Goal: Information Seeking & Learning: Get advice/opinions

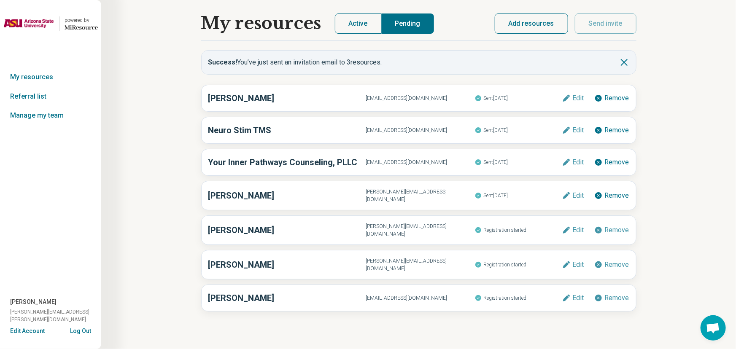
click at [37, 21] on img at bounding box center [28, 23] width 51 height 20
click at [77, 26] on icon "Miresource logo" at bounding box center [81, 27] width 33 height 7
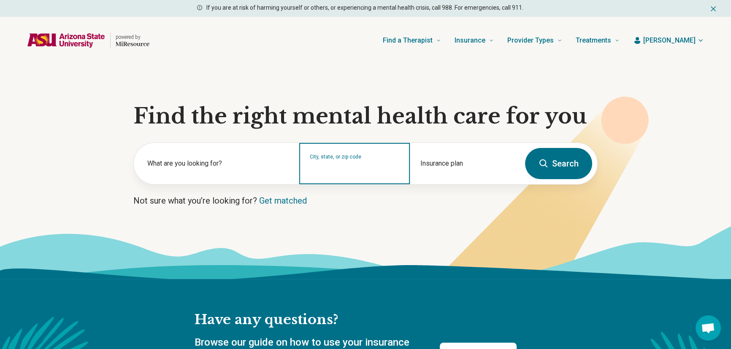
click at [386, 170] on input "City, state, or zip code" at bounding box center [354, 169] width 89 height 10
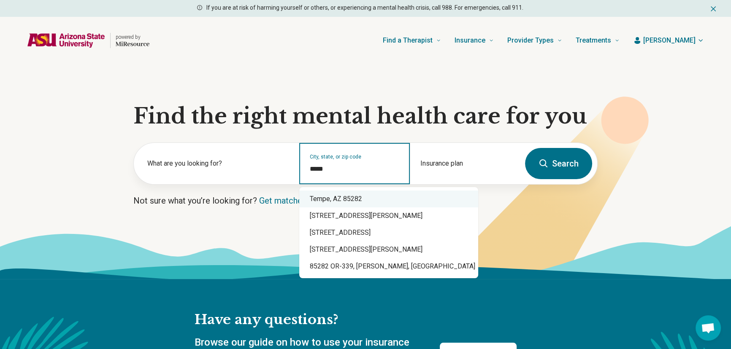
click at [329, 195] on div "Tempe, AZ 85282" at bounding box center [388, 199] width 179 height 17
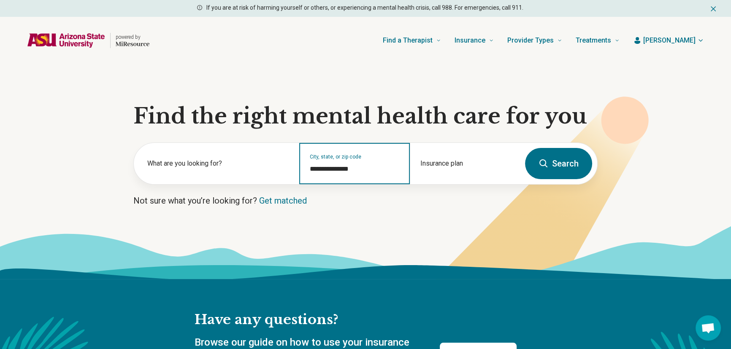
type input "**********"
click at [539, 159] on icon at bounding box center [543, 164] width 10 height 10
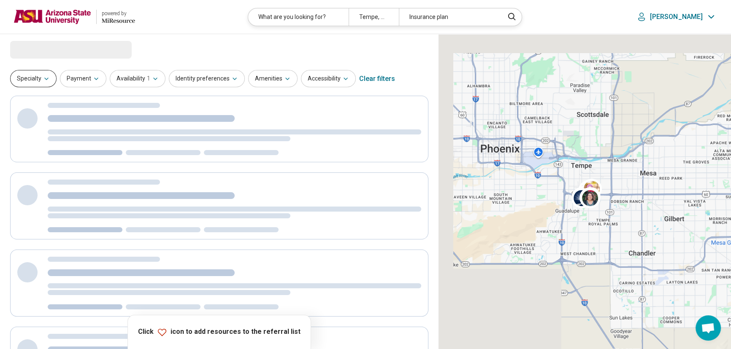
select select "***"
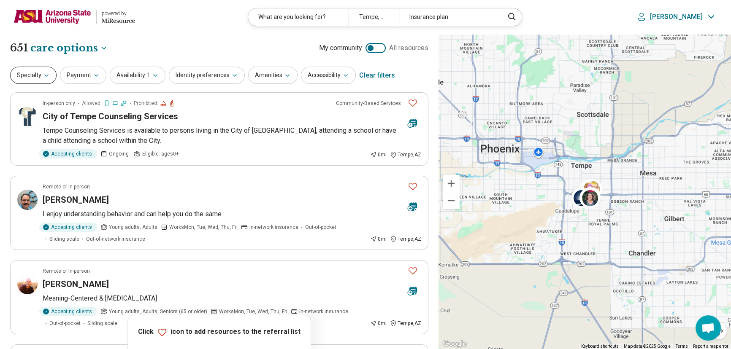
click at [51, 74] on button "Specialty" at bounding box center [33, 75] width 46 height 17
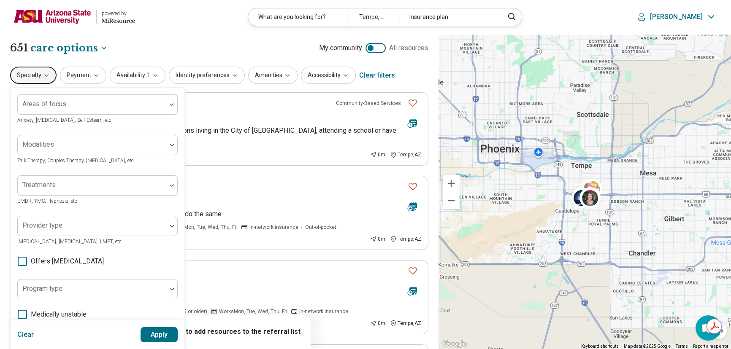
click at [72, 262] on span "Offers [MEDICAL_DATA]" at bounding box center [67, 261] width 73 height 10
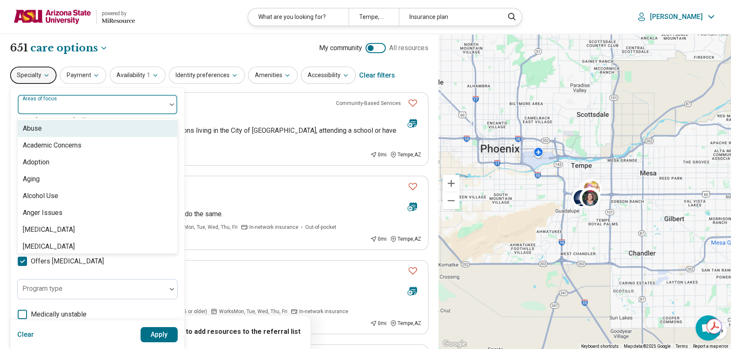
click at [174, 107] on div at bounding box center [171, 104] width 11 height 19
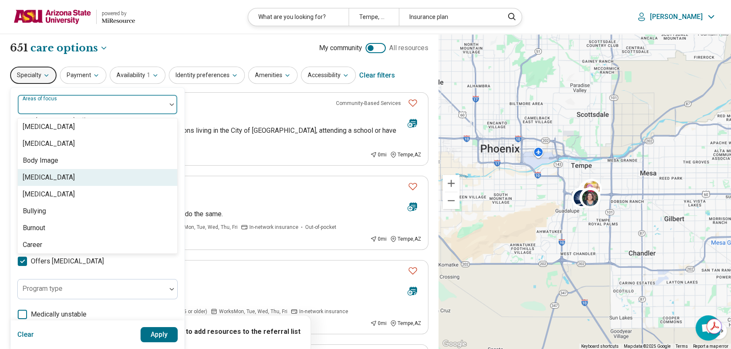
scroll to position [268, 0]
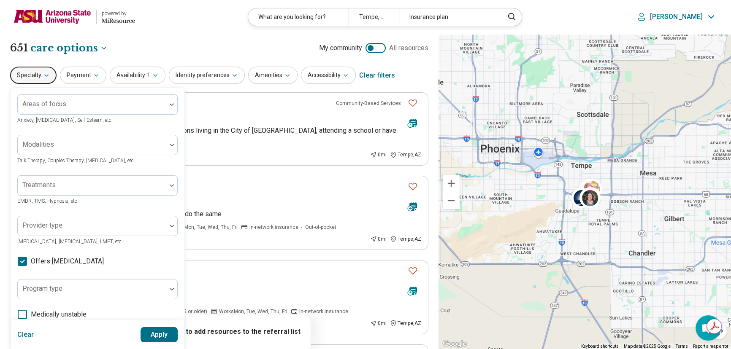
click at [178, 110] on div "Areas of focus Anxiety, [MEDICAL_DATA], Self-Esteem, etc. Modalities Talk Thera…" at bounding box center [98, 259] width 174 height 343
click at [156, 337] on button "Apply" at bounding box center [159, 334] width 38 height 15
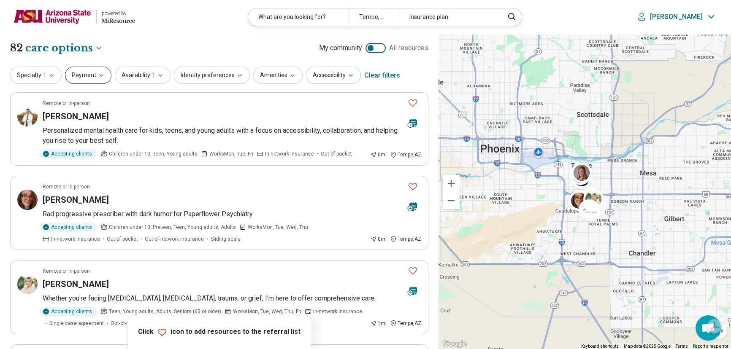
click at [90, 75] on button "Payment" at bounding box center [88, 75] width 46 height 17
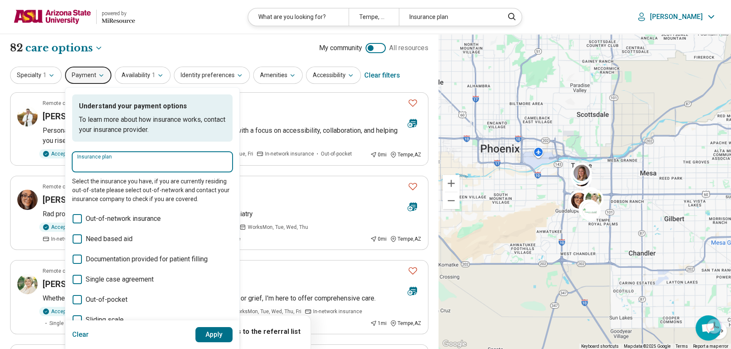
click at [101, 162] on input "Insurance plan" at bounding box center [152, 165] width 150 height 10
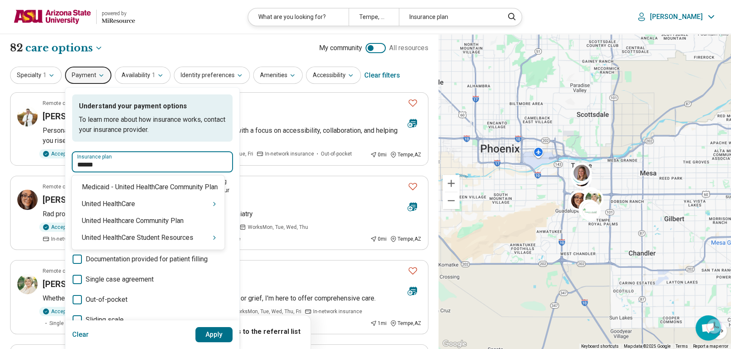
type input "******"
click at [127, 239] on div "United HealthCare Student Resources" at bounding box center [148, 237] width 153 height 17
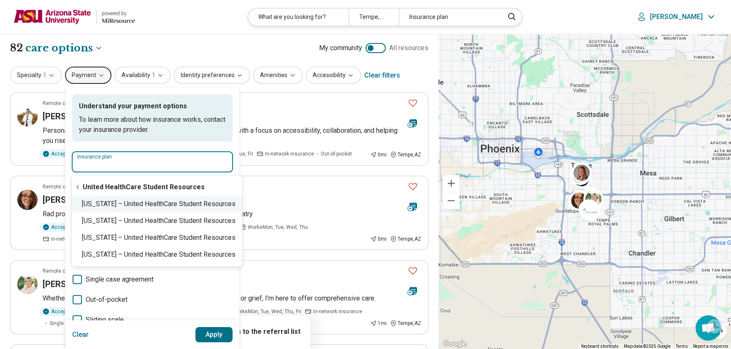
click at [102, 204] on div "[US_STATE] – United HealthCare Student Resources" at bounding box center [157, 204] width 170 height 17
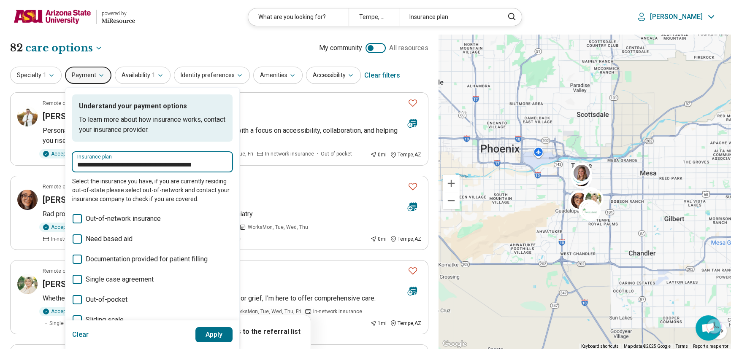
type input "**********"
click at [215, 337] on button "Apply" at bounding box center [214, 334] width 38 height 15
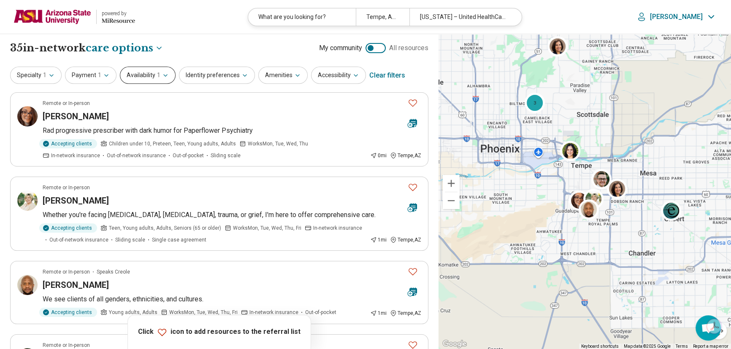
click at [152, 76] on button "Availability 1" at bounding box center [148, 75] width 56 height 17
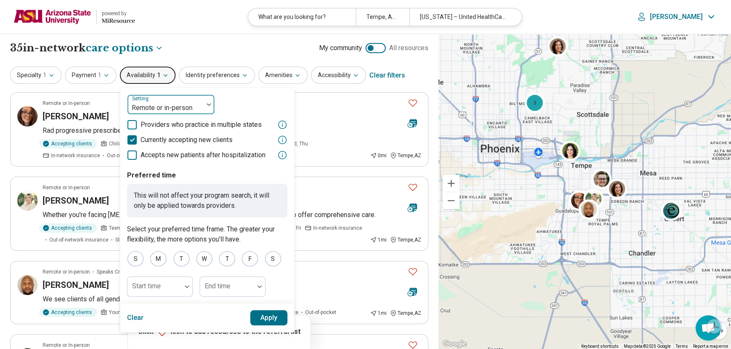
click at [158, 102] on div at bounding box center [165, 108] width 69 height 12
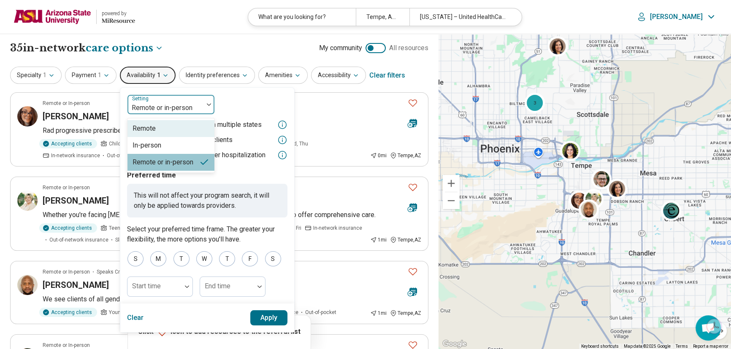
click at [159, 130] on div "Remote" at bounding box center [170, 128] width 87 height 17
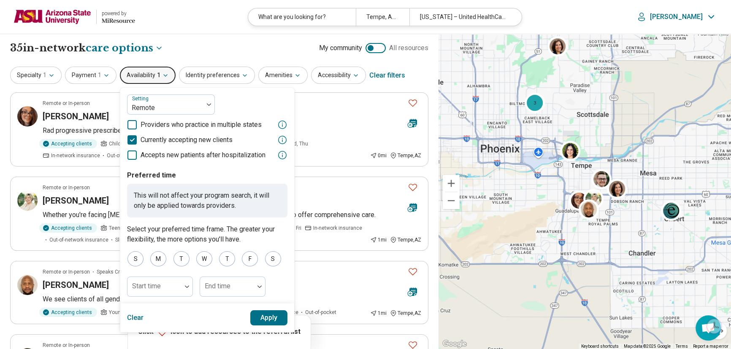
click at [262, 320] on button "Apply" at bounding box center [269, 317] width 38 height 15
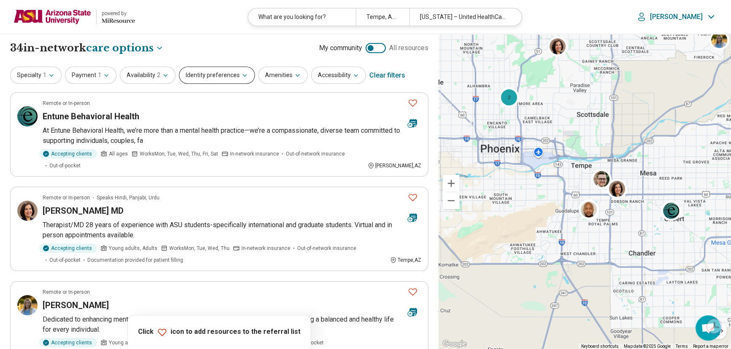
click at [210, 77] on button "Identity preferences" at bounding box center [217, 75] width 76 height 17
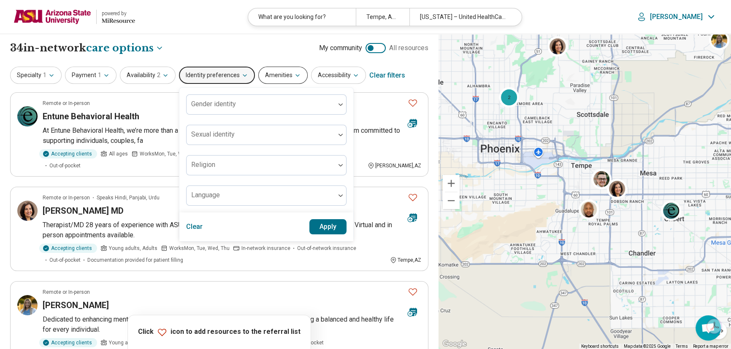
click at [275, 75] on button "Amenities" at bounding box center [282, 75] width 49 height 17
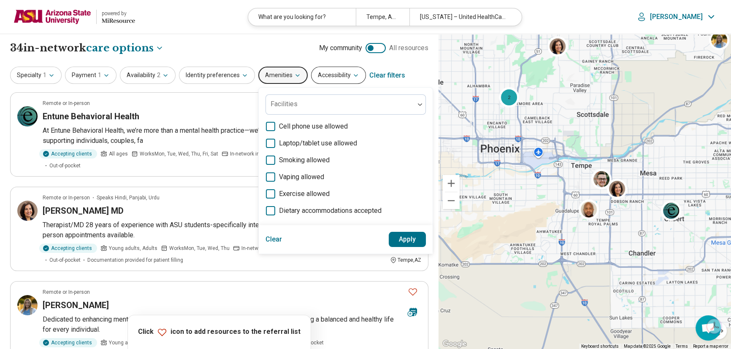
click at [322, 78] on button "Accessibility" at bounding box center [338, 75] width 55 height 17
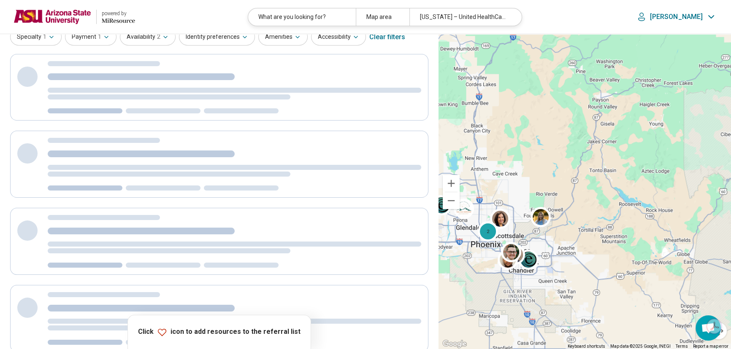
scroll to position [0, 0]
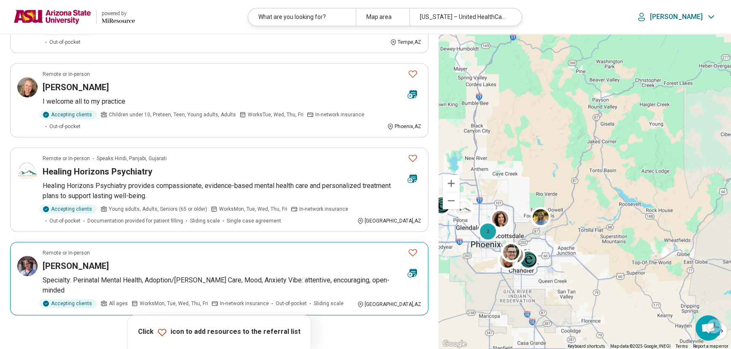
scroll to position [687, 0]
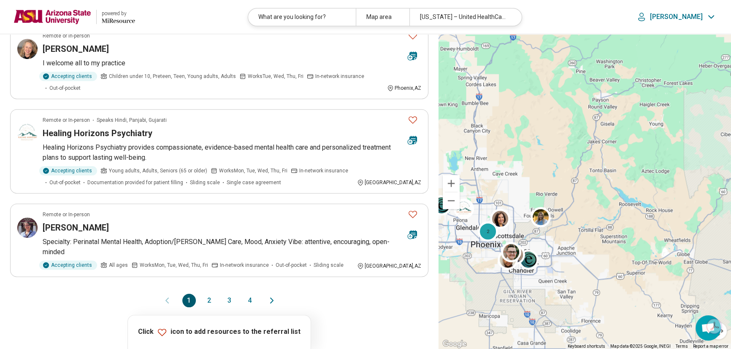
click at [206, 294] on button "2" at bounding box center [208, 300] width 13 height 13
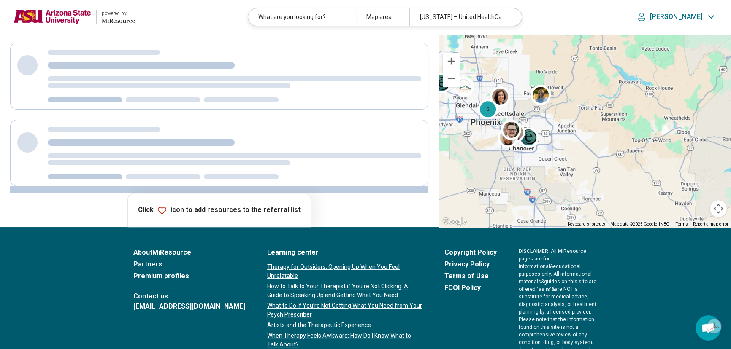
scroll to position [0, 0]
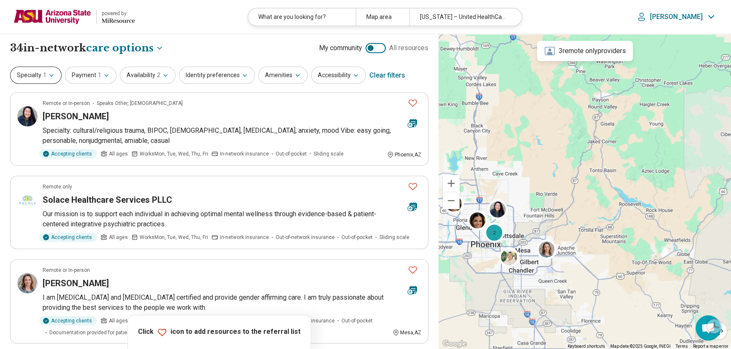
click at [38, 80] on button "Specialty 1" at bounding box center [35, 75] width 51 height 17
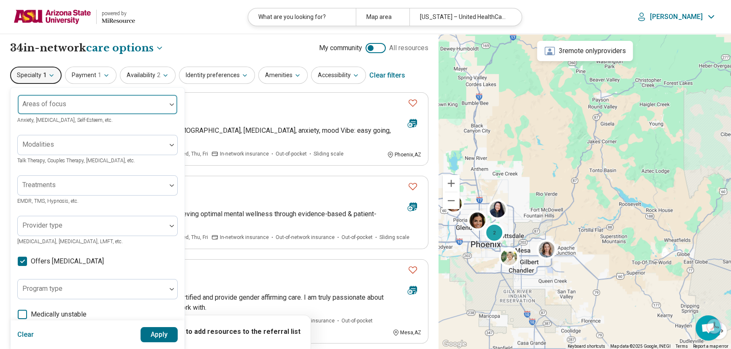
click at [57, 110] on div at bounding box center [92, 108] width 142 height 12
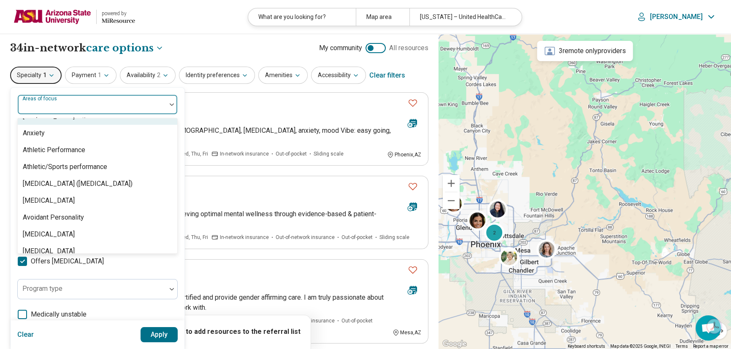
scroll to position [153, 0]
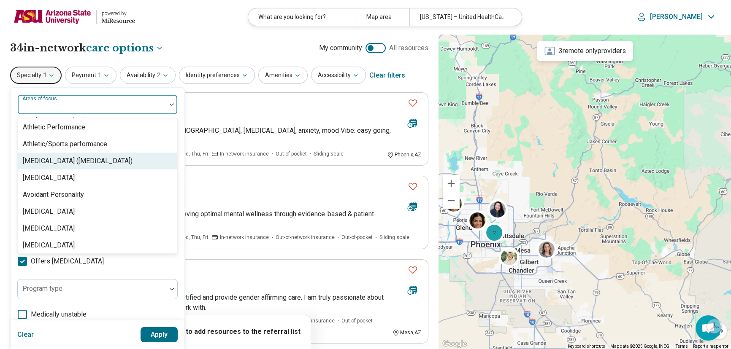
click at [92, 160] on div "[MEDICAL_DATA] ([MEDICAL_DATA])" at bounding box center [78, 161] width 110 height 10
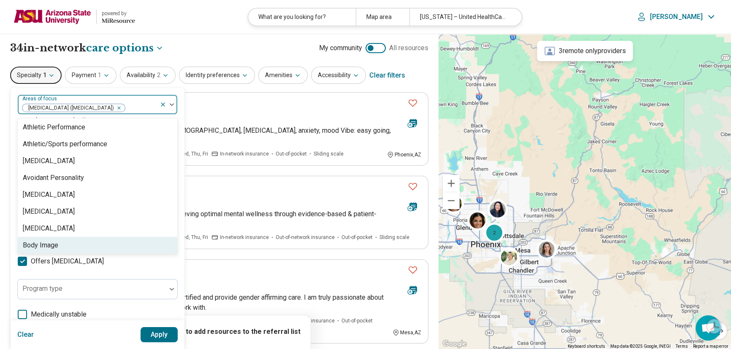
click at [160, 335] on button "Apply" at bounding box center [159, 334] width 38 height 15
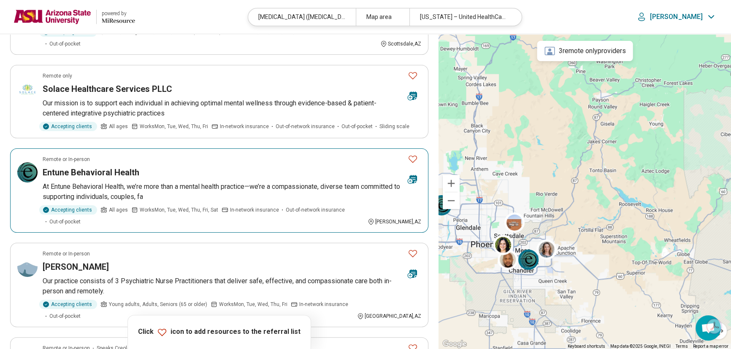
scroll to position [230, 0]
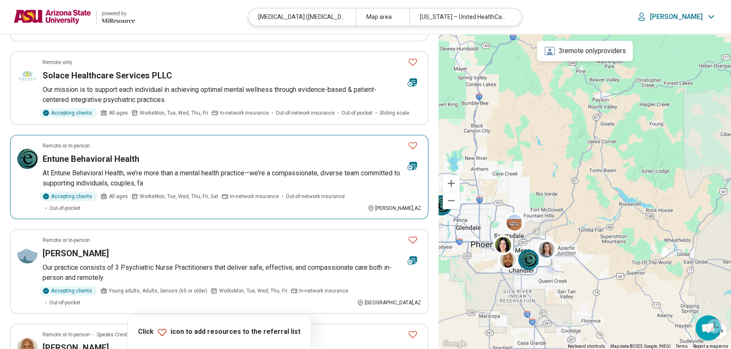
click at [89, 153] on h3 "Entune Behavioral Health" at bounding box center [91, 159] width 97 height 12
click at [81, 13] on img at bounding box center [52, 17] width 78 height 20
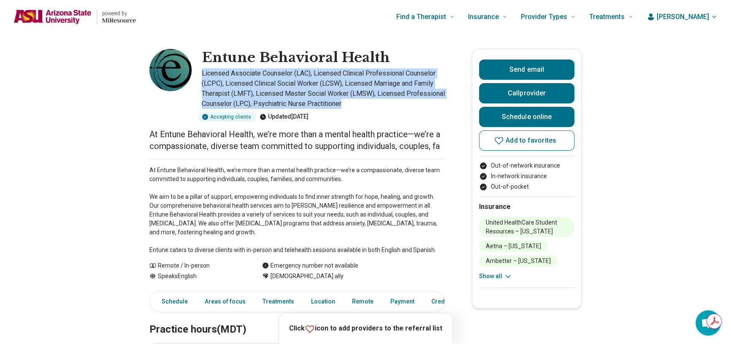
drag, startPoint x: 220, startPoint y: 74, endPoint x: 405, endPoint y: 106, distance: 188.4
click at [405, 106] on p "Licensed Associate Counselor (LAC), Licensed Clinical Professional Counselor (L…" at bounding box center [323, 88] width 243 height 40
click at [358, 105] on p "Licensed Associate Counselor (LAC), Licensed Clinical Professional Counselor (L…" at bounding box center [323, 88] width 243 height 40
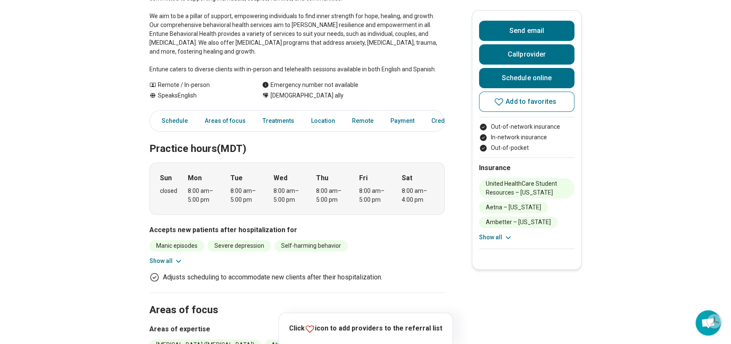
scroll to position [191, 0]
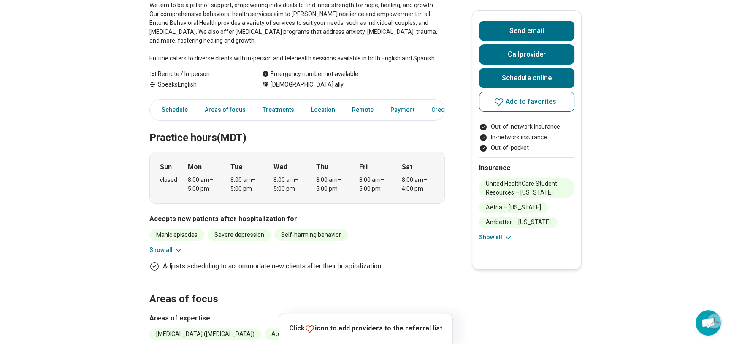
click at [175, 245] on button "Show all" at bounding box center [165, 249] width 33 height 9
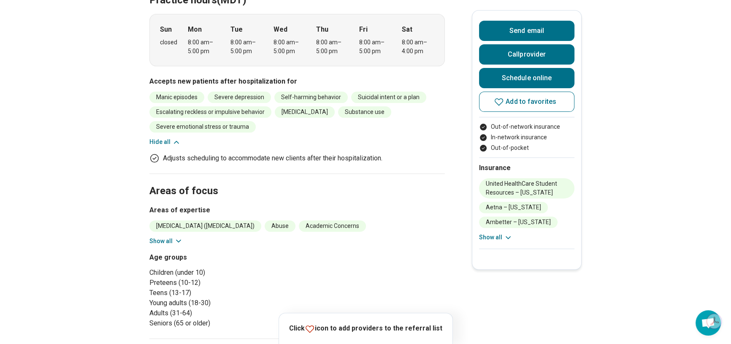
scroll to position [345, 0]
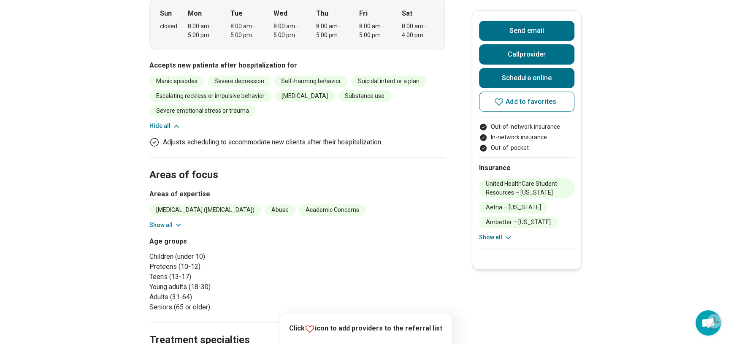
click at [173, 221] on button "Show all" at bounding box center [165, 225] width 33 height 9
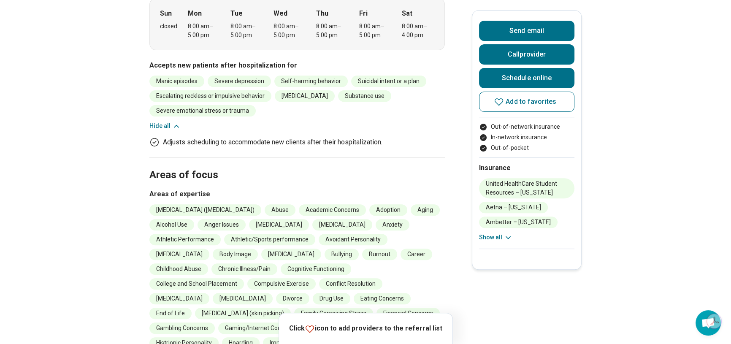
drag, startPoint x: 280, startPoint y: 200, endPoint x: 154, endPoint y: 199, distance: 125.7
click at [154, 204] on li "[MEDICAL_DATA] ([MEDICAL_DATA])" at bounding box center [205, 209] width 112 height 11
drag, startPoint x: 156, startPoint y: 231, endPoint x: 183, endPoint y: 229, distance: 26.2
click at [375, 229] on li "Anxiety" at bounding box center [392, 224] width 34 height 11
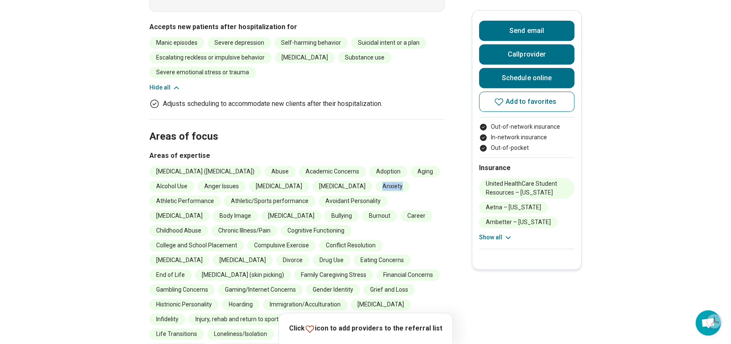
scroll to position [422, 0]
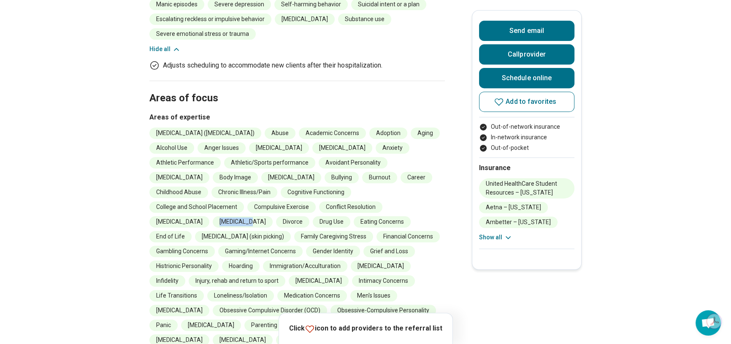
drag, startPoint x: 232, startPoint y: 210, endPoint x: 267, endPoint y: 213, distance: 35.9
click at [267, 216] on li "[MEDICAL_DATA]" at bounding box center [243, 221] width 60 height 11
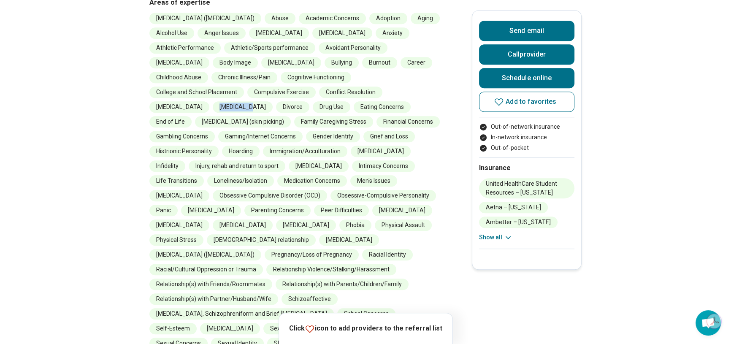
scroll to position [575, 0]
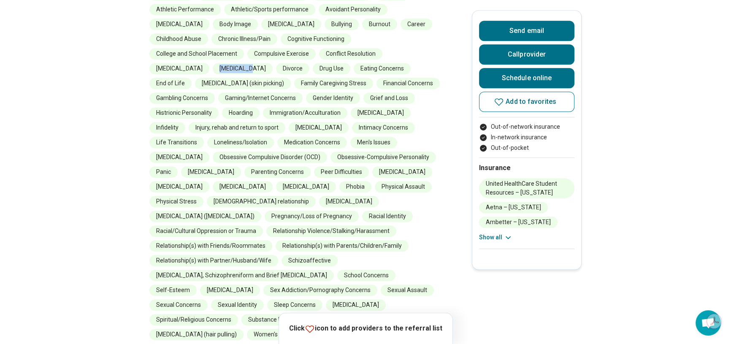
drag, startPoint x: 321, startPoint y: 207, endPoint x: 434, endPoint y: 206, distance: 113.9
click at [434, 206] on ul "Attention Deficit Hyperactivity Disorder (ADHD) Abuse Academic Concerns Adoptio…" at bounding box center [296, 157] width 295 height 366
drag, startPoint x: 238, startPoint y: 147, endPoint x: 342, endPoint y: 146, distance: 103.3
click at [327, 151] on li "Obsessive Compulsive Disorder (OCD)" at bounding box center [270, 156] width 114 height 11
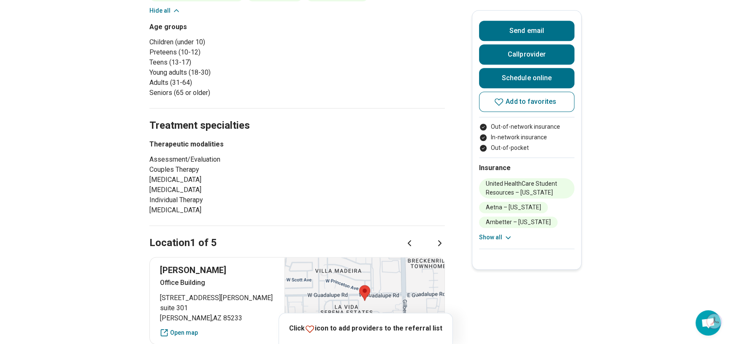
scroll to position [958, 0]
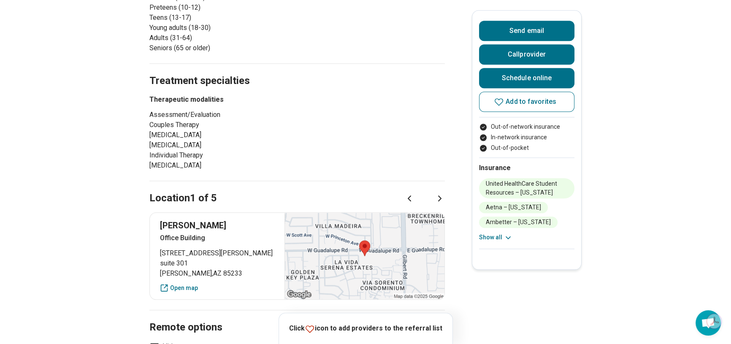
click at [439, 193] on icon at bounding box center [439, 198] width 10 height 10
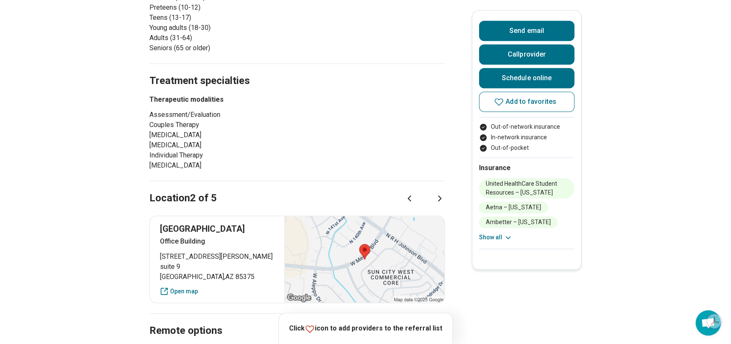
click at [440, 193] on icon at bounding box center [439, 198] width 10 height 10
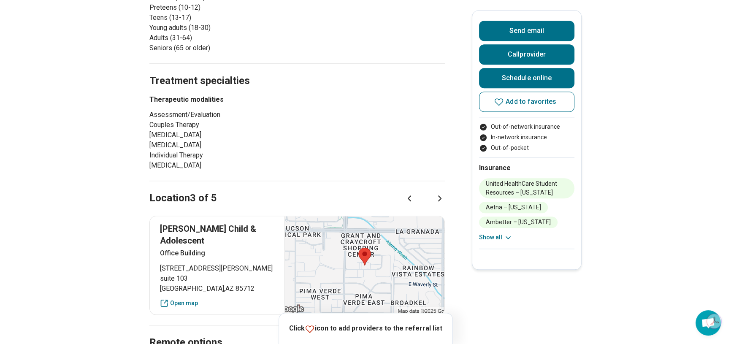
click at [436, 193] on div at bounding box center [424, 198] width 40 height 10
click at [440, 193] on icon at bounding box center [439, 198] width 10 height 10
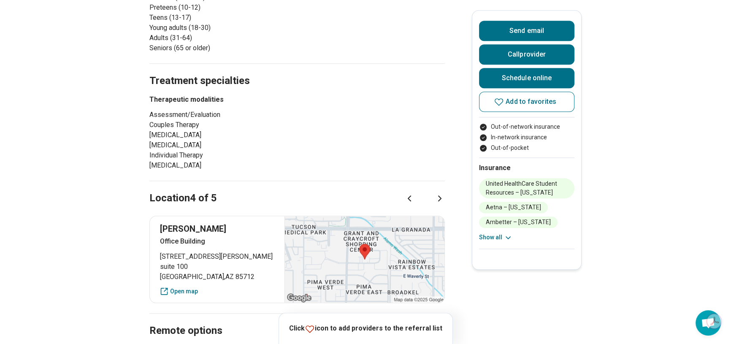
click at [440, 193] on icon at bounding box center [439, 198] width 10 height 10
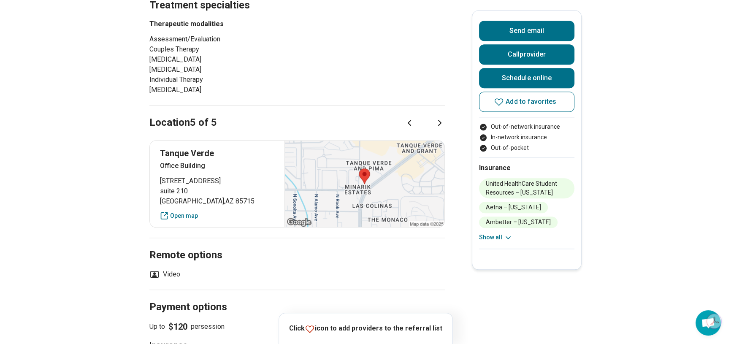
scroll to position [1035, 0]
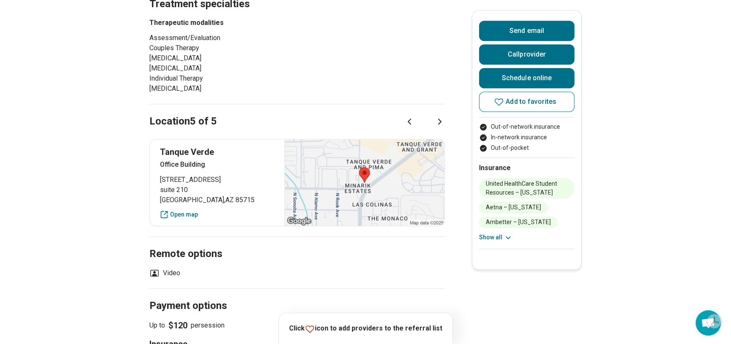
drag, startPoint x: 207, startPoint y: 258, endPoint x: 194, endPoint y: 264, distance: 14.2
click at [194, 268] on ul "Video" at bounding box center [296, 273] width 295 height 10
drag, startPoint x: 194, startPoint y: 264, endPoint x: 169, endPoint y: 260, distance: 25.1
click at [169, 268] on ul "Video" at bounding box center [296, 273] width 295 height 10
click at [224, 278] on h2 "Payment options" at bounding box center [296, 295] width 295 height 35
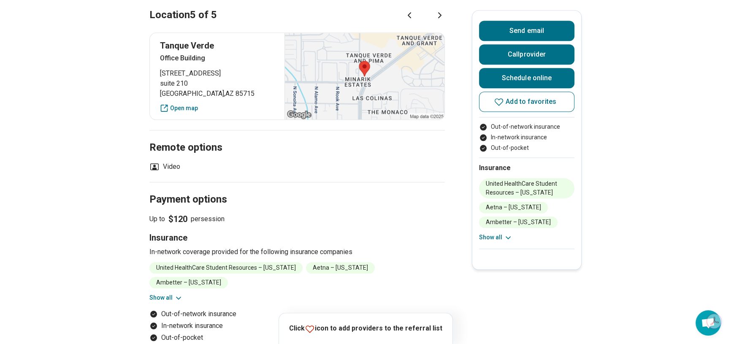
scroll to position [1150, 0]
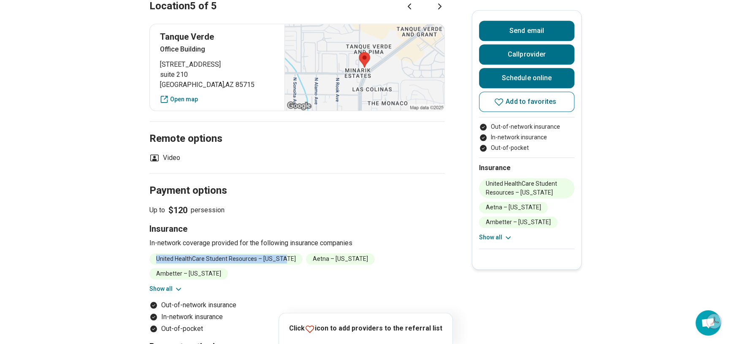
drag, startPoint x: 159, startPoint y: 249, endPoint x: 283, endPoint y: 252, distance: 124.1
click at [283, 253] on li "United HealthCare Student Resources – [US_STATE]" at bounding box center [225, 258] width 153 height 11
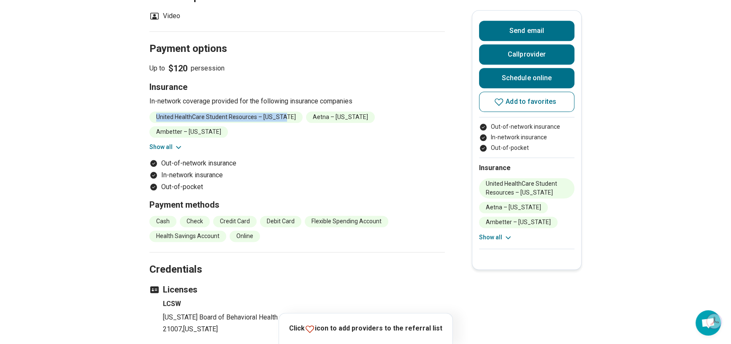
scroll to position [1380, 0]
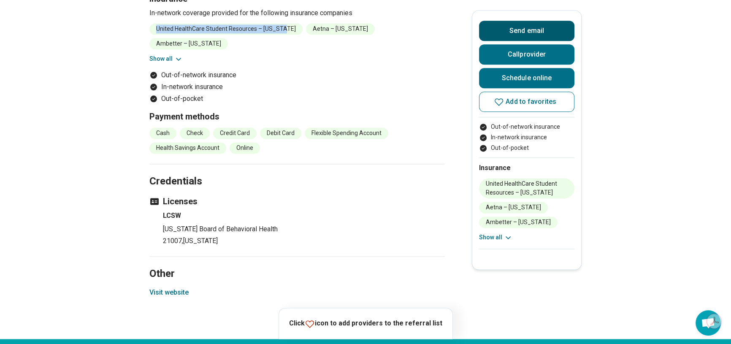
click at [523, 34] on button "Send email" at bounding box center [526, 31] width 95 height 20
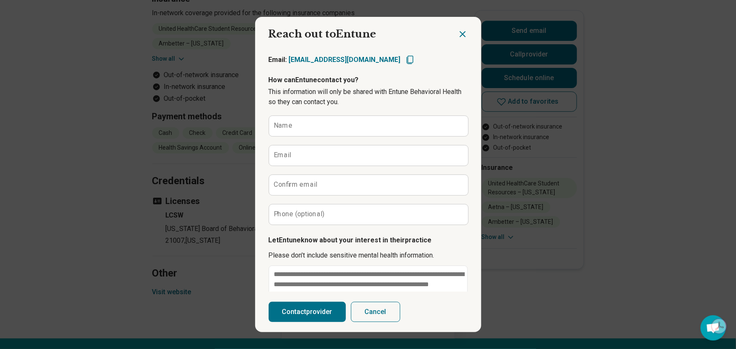
click at [460, 34] on icon "Close dialog" at bounding box center [462, 34] width 5 height 5
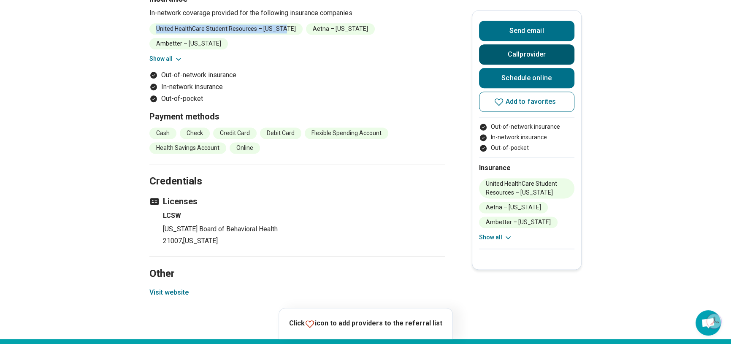
click at [498, 52] on button "Call provider" at bounding box center [526, 54] width 95 height 20
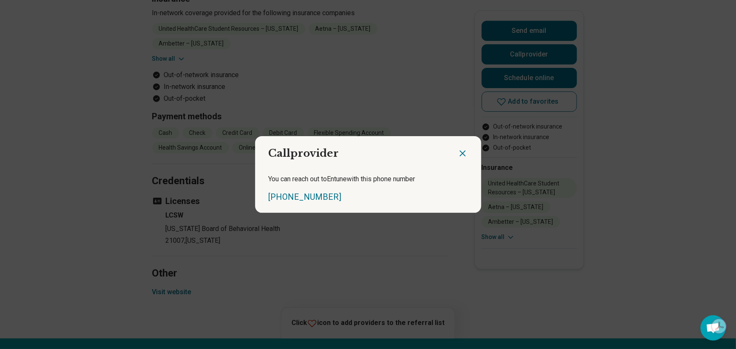
click at [458, 155] on icon "Close dialog" at bounding box center [463, 153] width 10 height 10
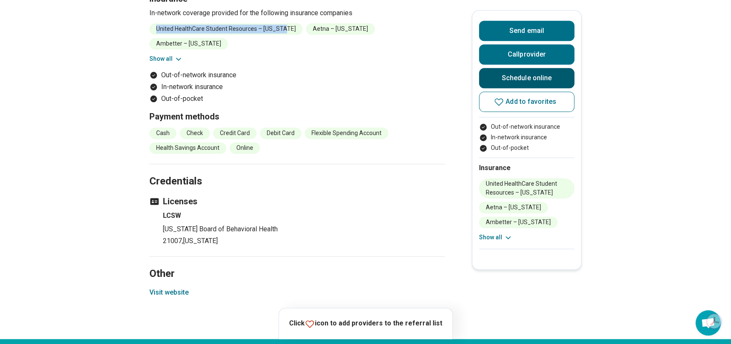
click at [496, 81] on link "Schedule online" at bounding box center [526, 78] width 95 height 20
